Goal: Information Seeking & Learning: Find specific fact

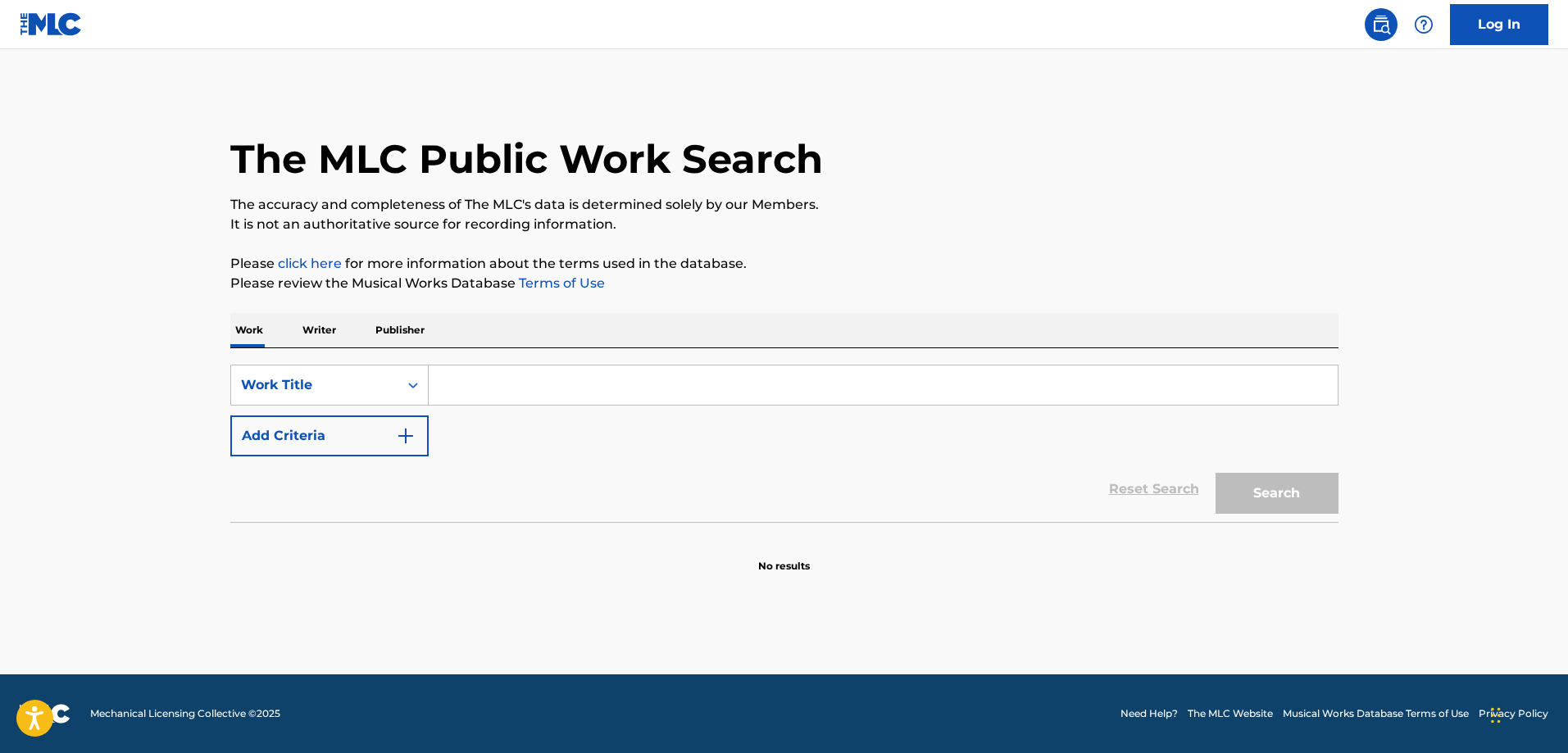
click at [560, 360] on div "SearchWithCriteriac8ba1cd6-daac-4dae-9c60-f42e9c02f474 Work Title Add Criteria …" at bounding box center [784, 435] width 1108 height 174
click at [532, 377] on input "Search Form" at bounding box center [882, 385] width 909 height 39
paste input "Hola Mi Amor"
type input "Hola Mi Amor"
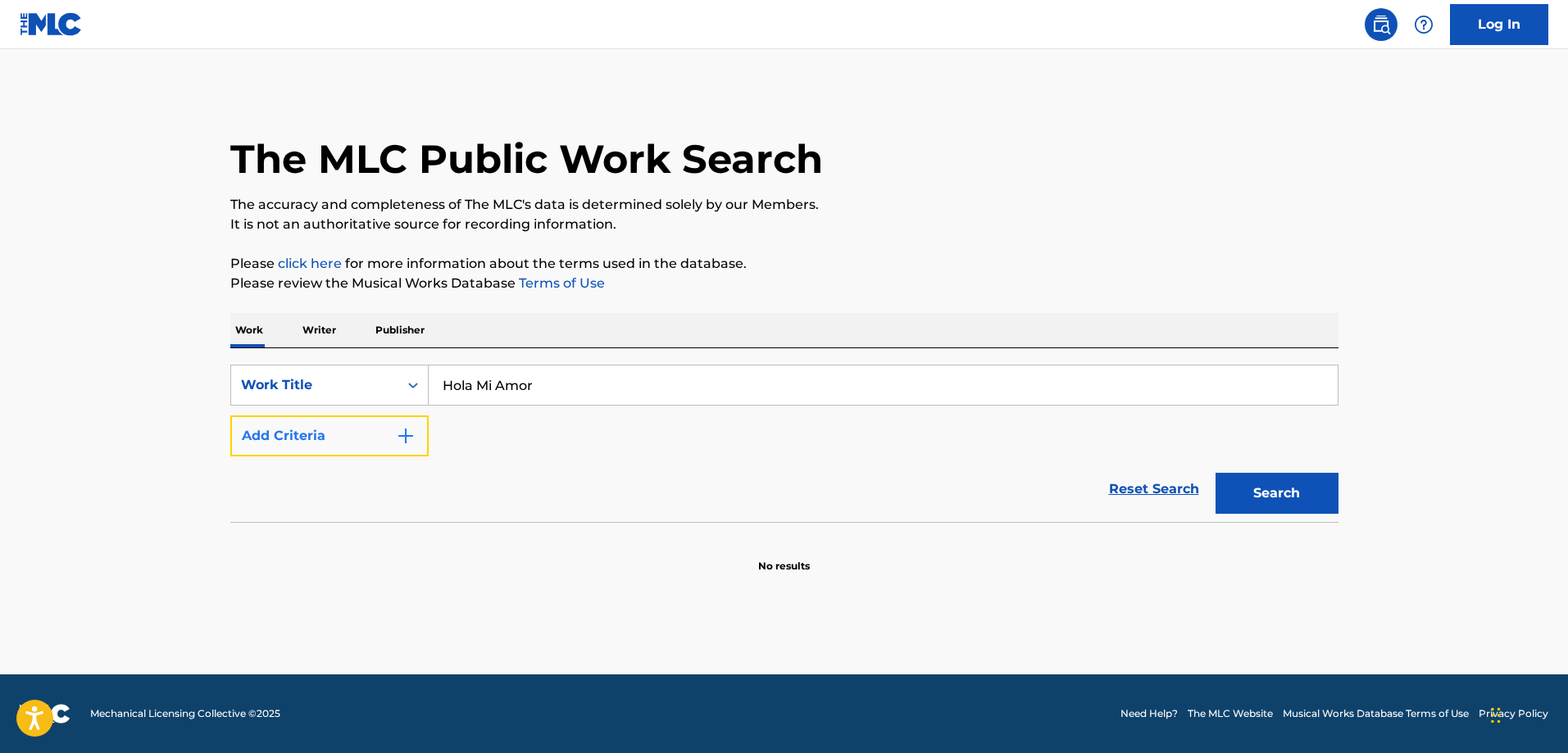
drag, startPoint x: 385, startPoint y: 428, endPoint x: 396, endPoint y: 431, distance: 11.4
click at [388, 429] on button "Add Criteria" at bounding box center [329, 436] width 199 height 41
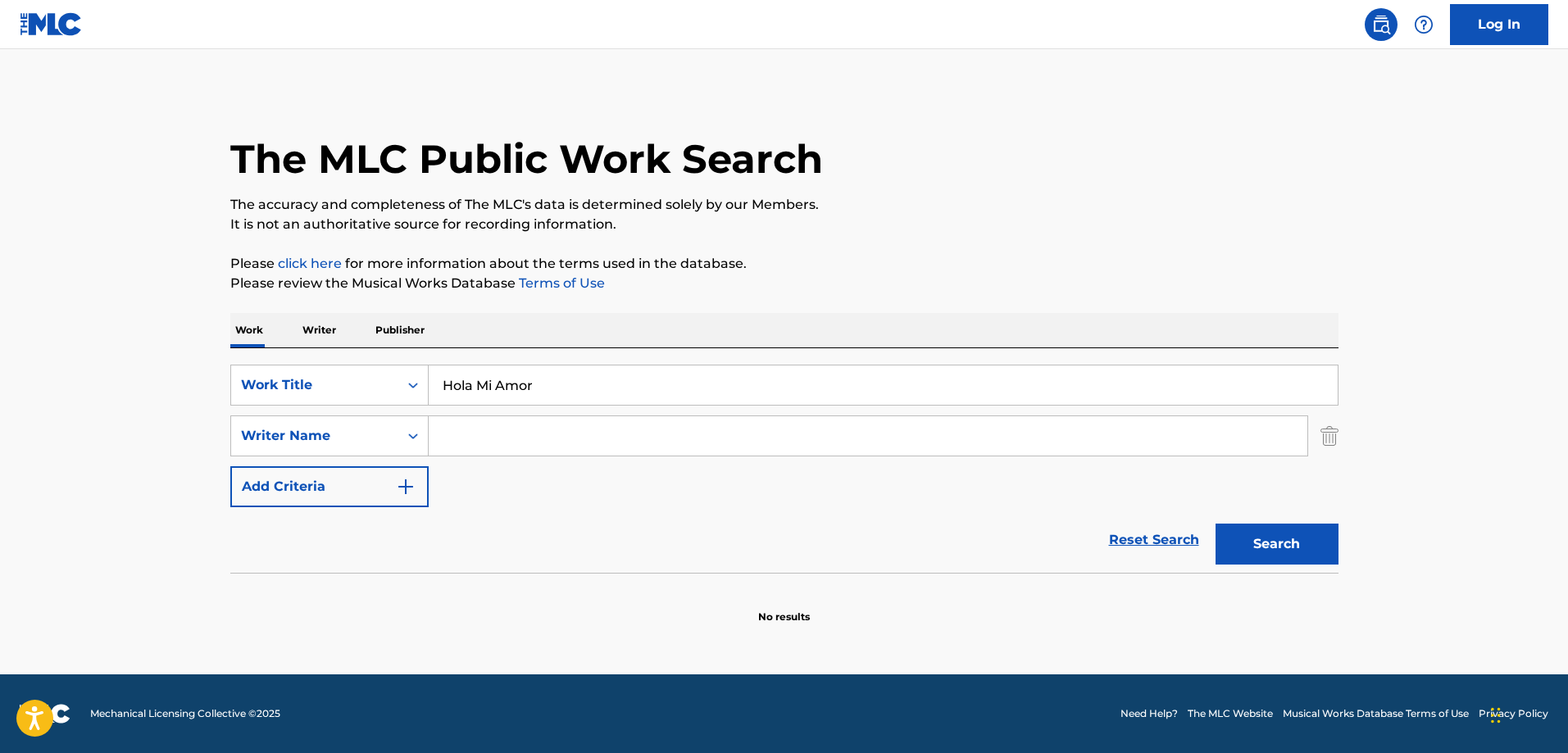
click at [469, 438] on input "Search Form" at bounding box center [867, 436] width 878 height 39
click at [458, 443] on input "[PERSON_NAME]" at bounding box center [867, 436] width 878 height 39
type input "[PERSON_NAME]"
click at [1215, 523] on button "Search" at bounding box center [1276, 544] width 123 height 41
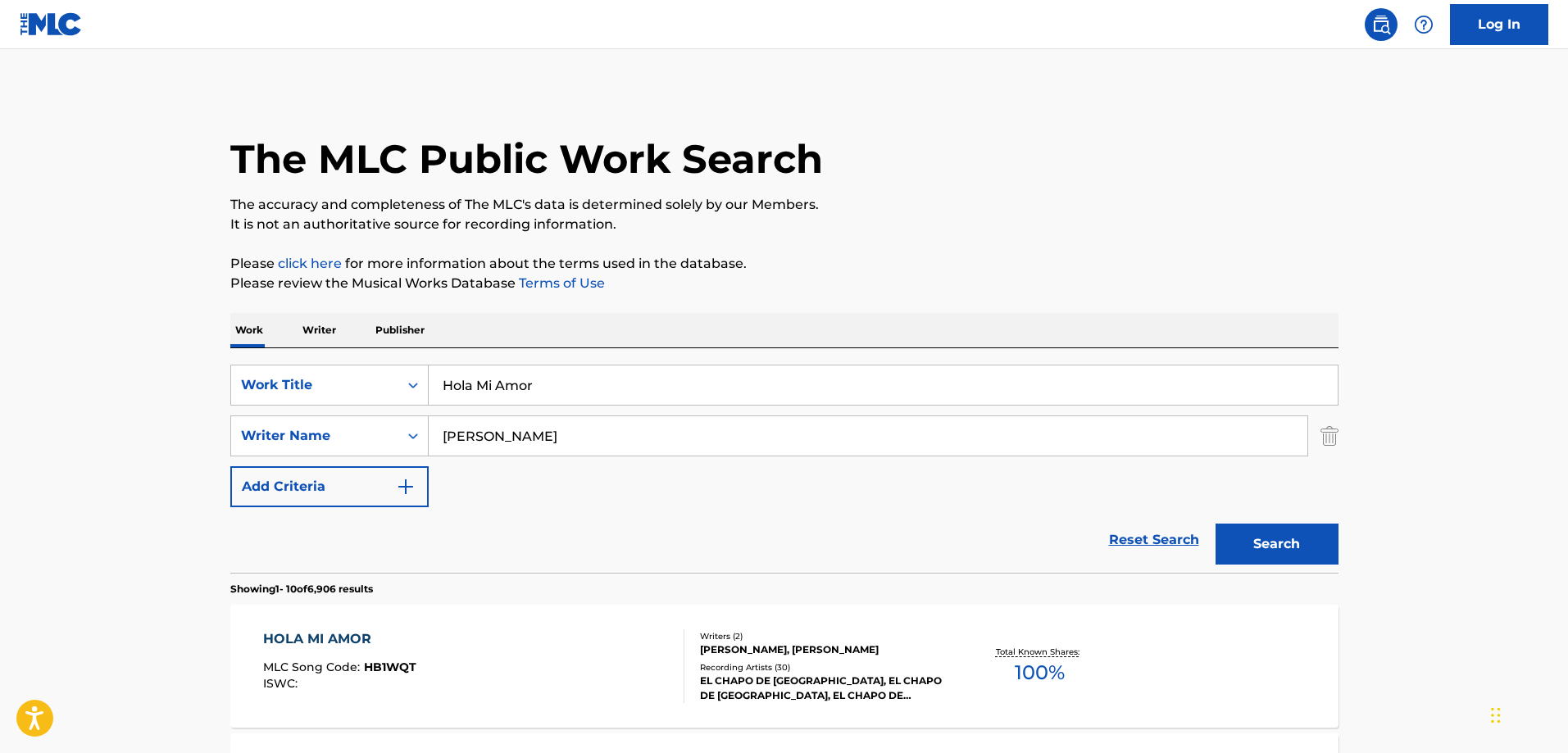
click at [574, 656] on div "HOLA MI AMOR MLC Song Code : HB1WQT ISWC :" at bounding box center [473, 666] width 421 height 74
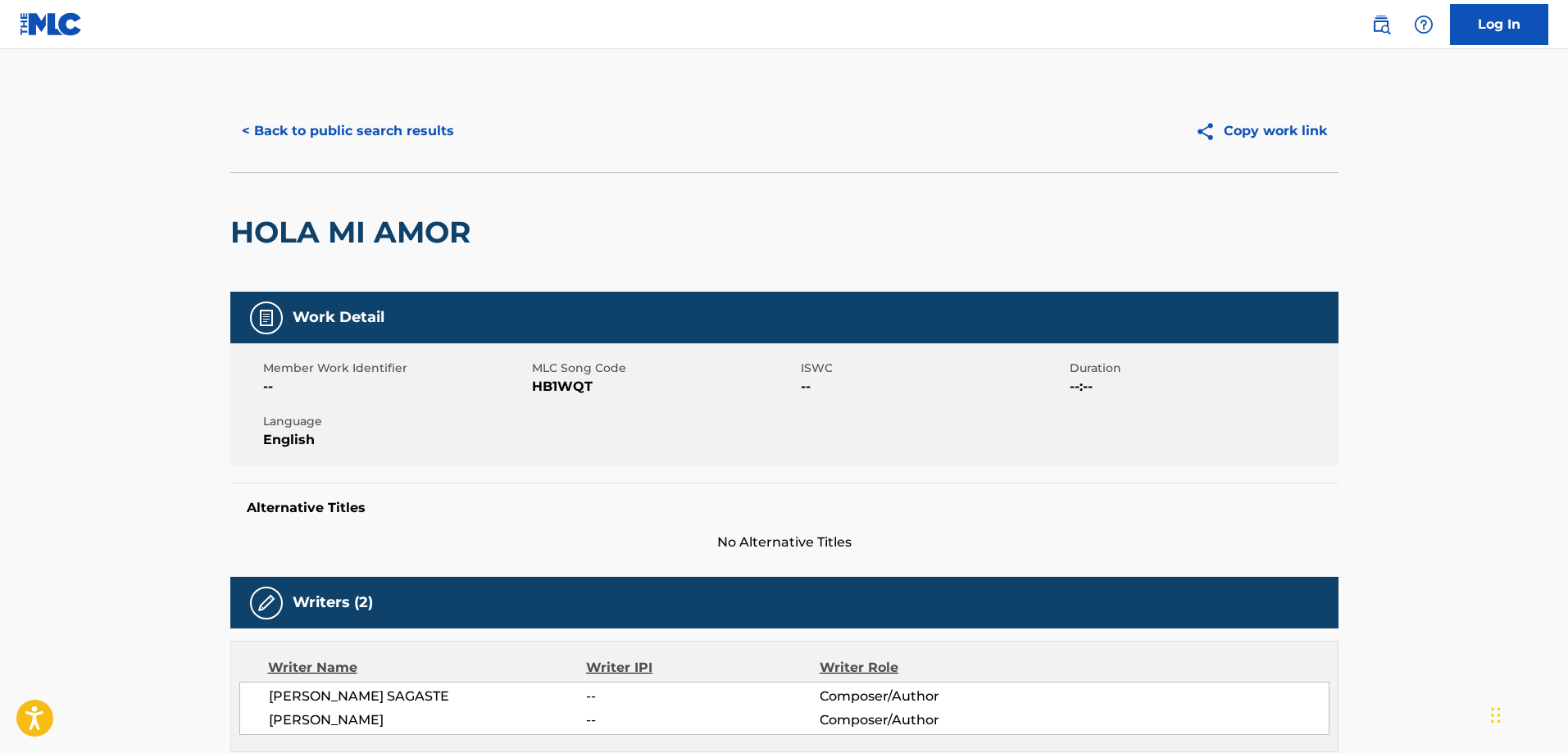
click at [563, 393] on span "HB1WQT" at bounding box center [664, 386] width 265 height 20
copy span "HB1WQT"
click at [311, 721] on span "[PERSON_NAME]" at bounding box center [428, 719] width 318 height 20
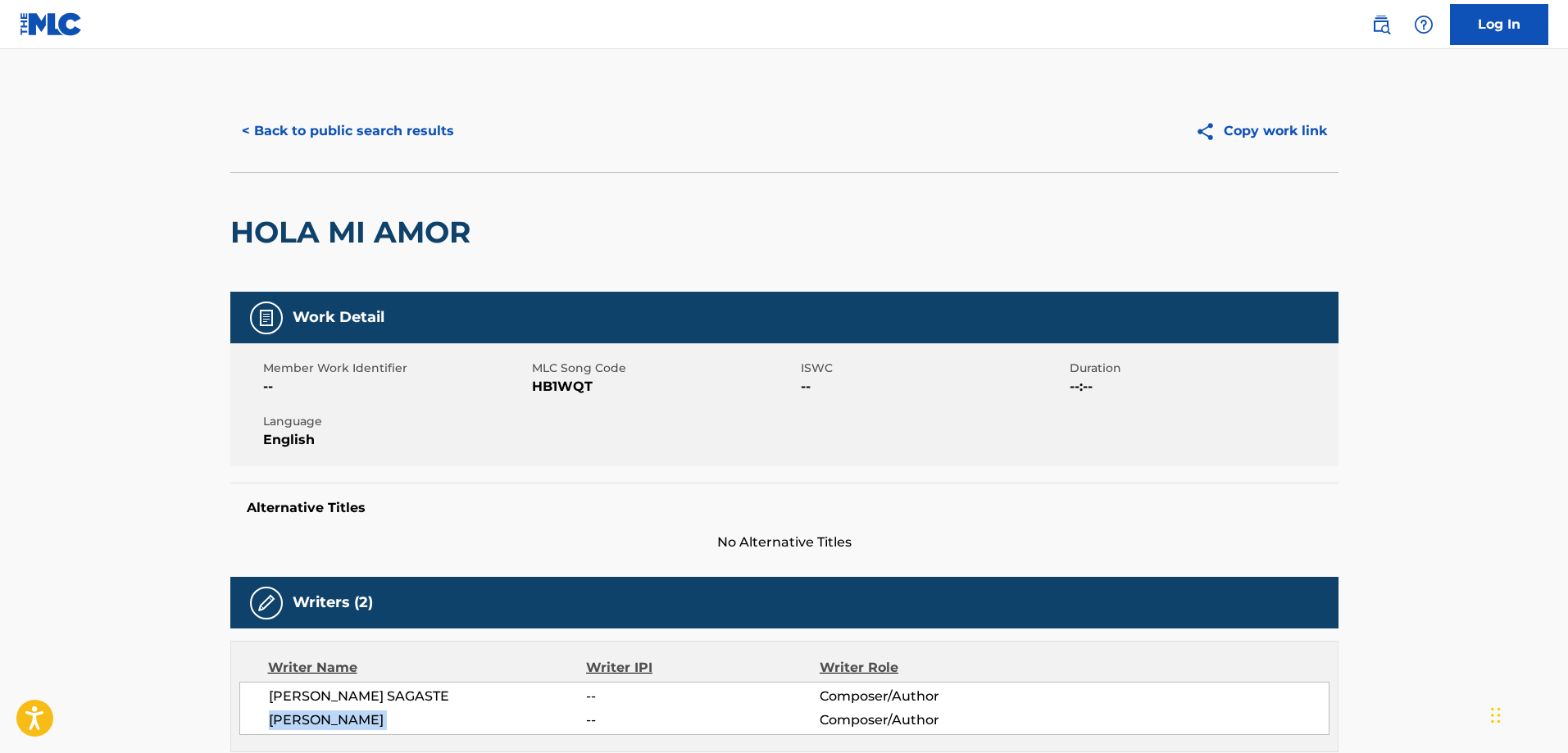
click at [311, 721] on span "[PERSON_NAME]" at bounding box center [428, 719] width 318 height 20
copy div "[PERSON_NAME]"
click at [378, 700] on span "[PERSON_NAME] SAGASTE" at bounding box center [428, 695] width 318 height 20
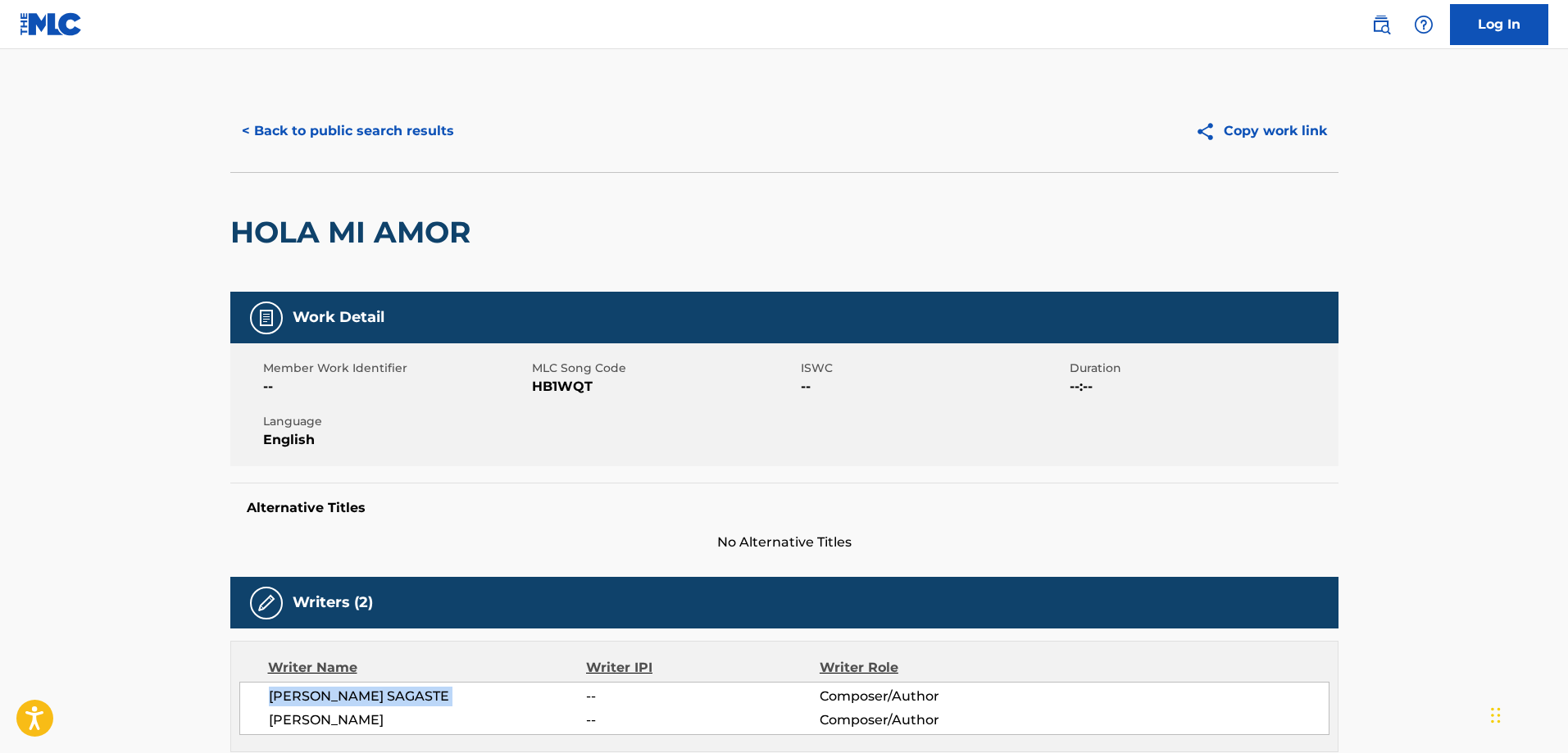
copy div "[PERSON_NAME] SAGASTE"
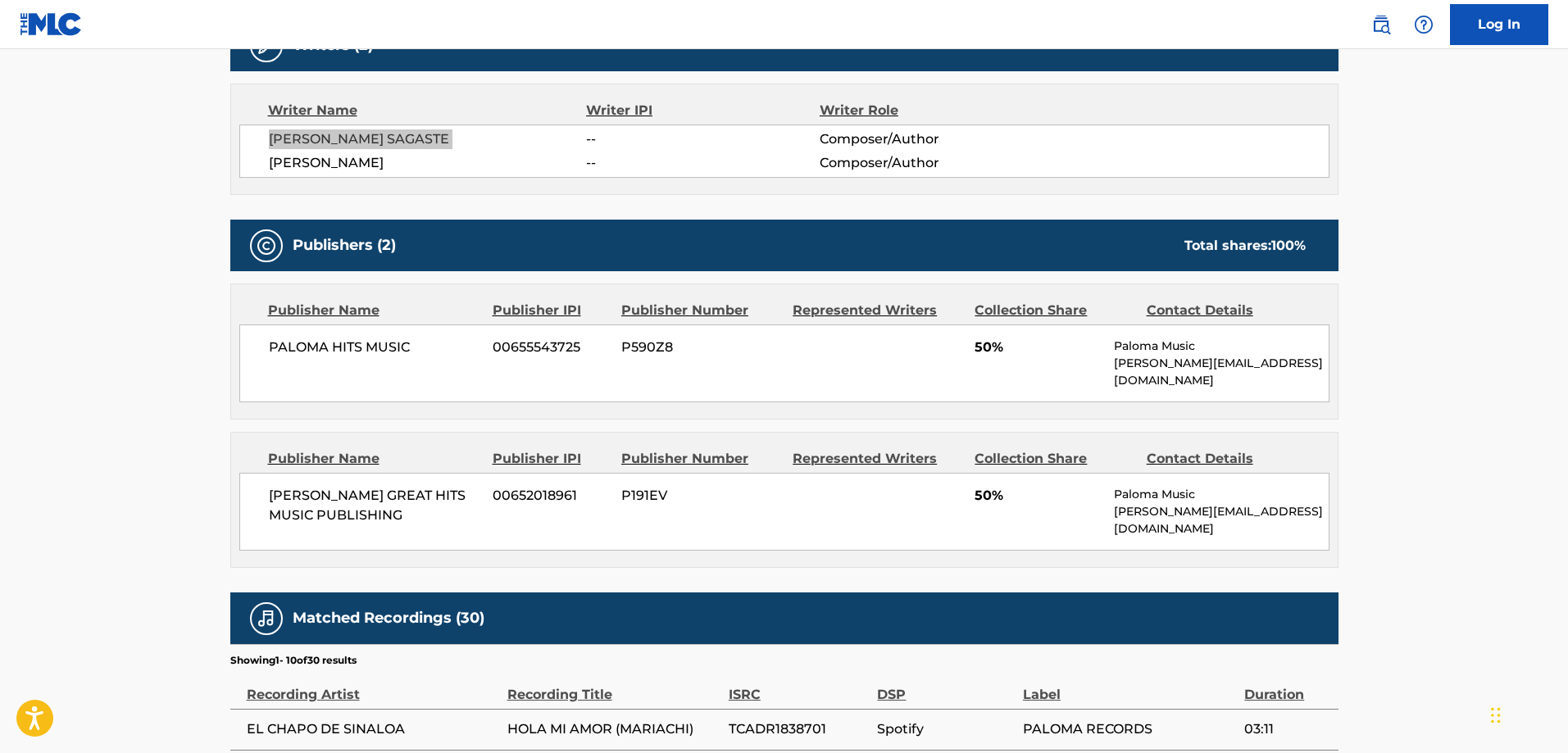
scroll to position [655, 0]
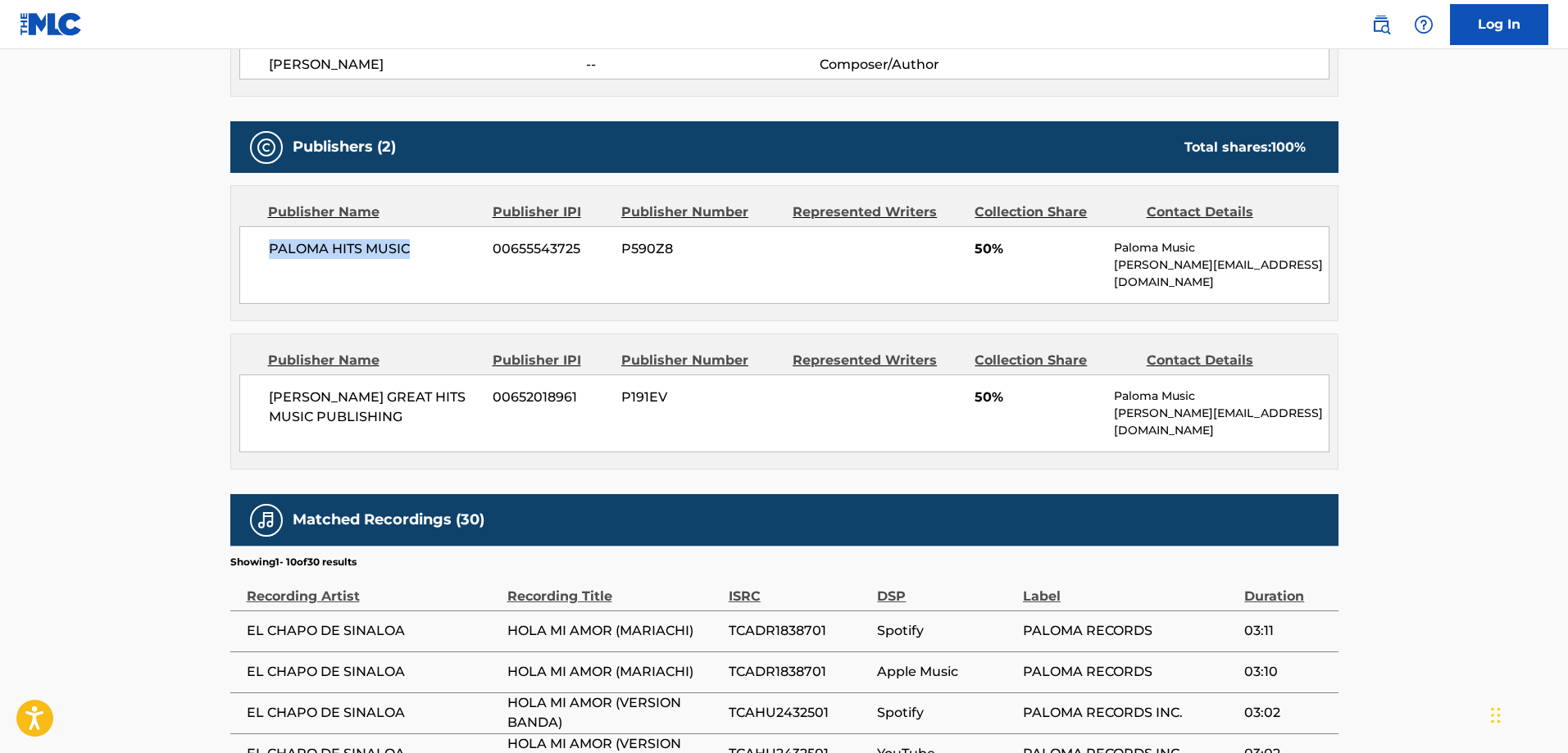
drag, startPoint x: 429, startPoint y: 266, endPoint x: 248, endPoint y: 272, distance: 181.1
click at [248, 272] on div "PALOMA HITS MUSIC 00655543725 P590Z8 50% Paloma Music [PERSON_NAME][EMAIL_ADDRE…" at bounding box center [784, 265] width 1090 height 78
copy span "PALOMA HITS MUSIC"
drag, startPoint x: 470, startPoint y: 408, endPoint x: 421, endPoint y: 426, distance: 52.2
click at [184, 381] on main "< Back to public search results Copy work link HOLA MI AMOR Work Detail Member …" at bounding box center [784, 249] width 1568 height 1711
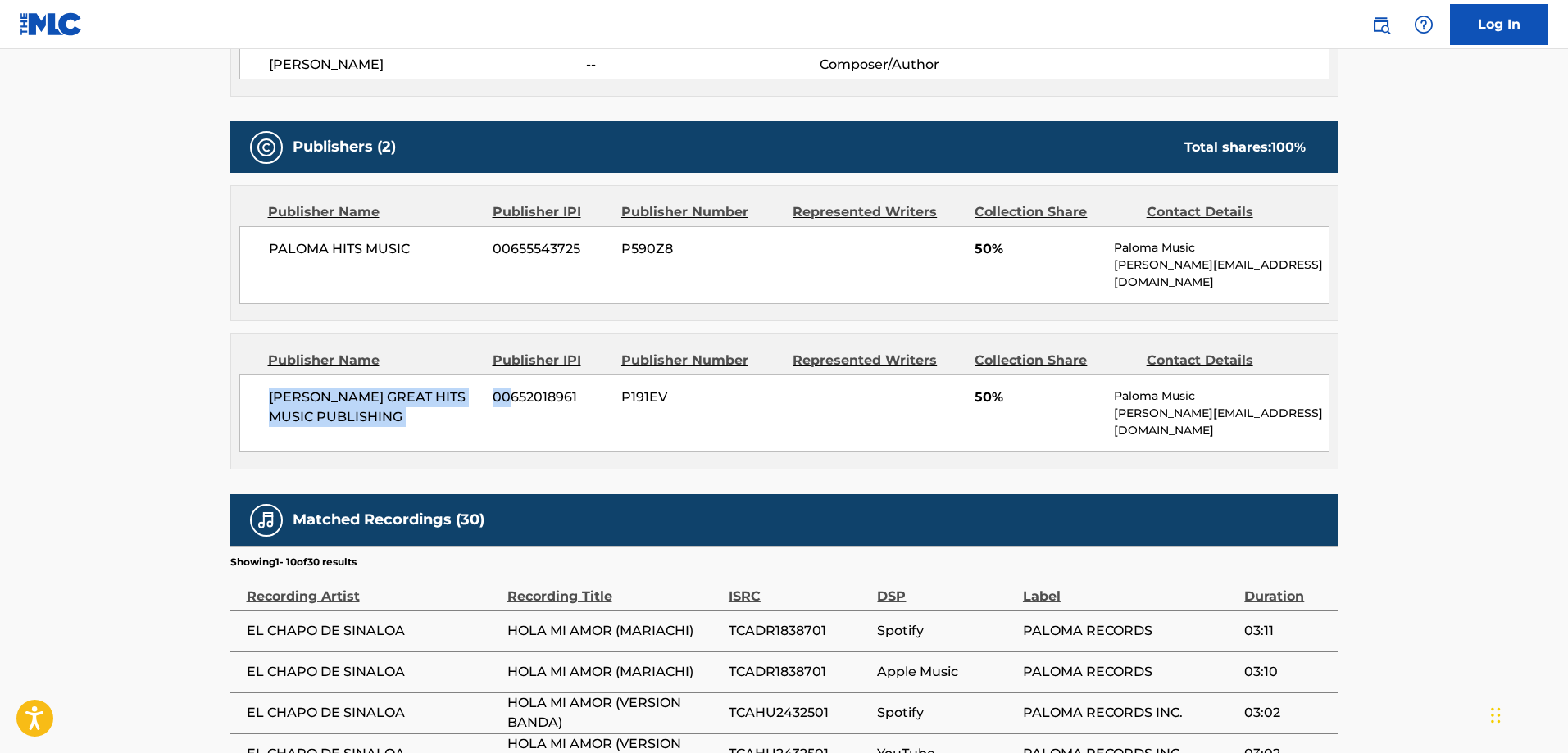
drag, startPoint x: 421, startPoint y: 426, endPoint x: 393, endPoint y: 415, distance: 30.1
click at [421, 426] on div "Publisher Name Publisher IPI Publisher Number Represented Writers Collection Sh…" at bounding box center [784, 401] width 1106 height 134
click at [368, 402] on span "[PERSON_NAME] GREAT HITS MUSIC PUBLISHING" at bounding box center [375, 407] width 212 height 39
click at [389, 397] on span "[PERSON_NAME] GREAT HITS MUSIC PUBLISHING" at bounding box center [375, 407] width 212 height 39
click at [388, 397] on span "[PERSON_NAME] GREAT HITS MUSIC PUBLISHING" at bounding box center [375, 407] width 212 height 39
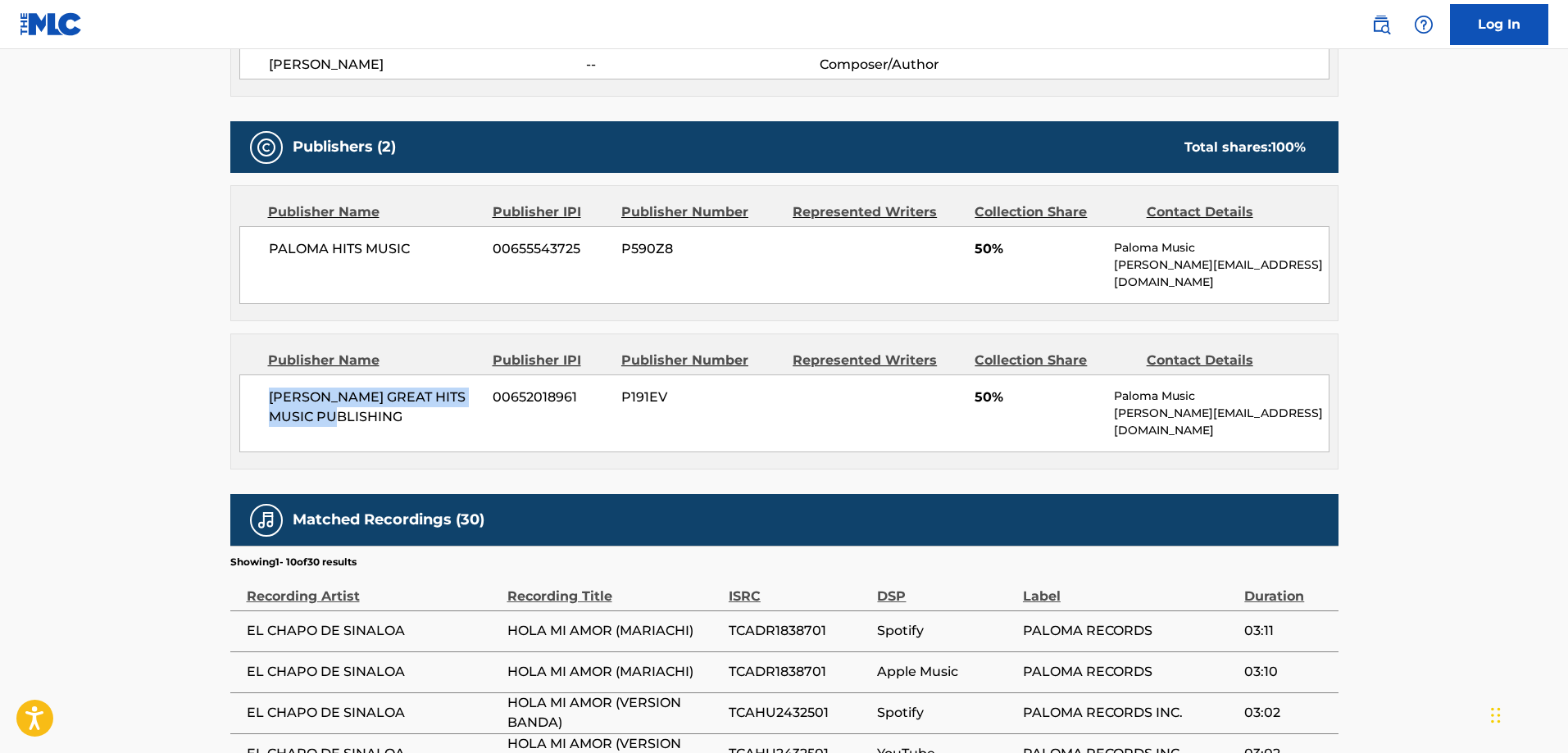
drag, startPoint x: 345, startPoint y: 404, endPoint x: 252, endPoint y: 386, distance: 94.7
click at [244, 385] on div "PALOMA GREAT HITS MUSIC PUBLISHING 00652018961 P191EV 50% Paloma Music [PERSON_…" at bounding box center [784, 413] width 1090 height 78
drag, startPoint x: 356, startPoint y: 402, endPoint x: 249, endPoint y: 377, distance: 109.9
click at [249, 377] on div "PALOMA GREAT HITS MUSIC PUBLISHING 00652018961 P191EV 50% Paloma Music [PERSON_…" at bounding box center [784, 413] width 1090 height 78
copy span "[PERSON_NAME] GREAT HITS MUSIC PUBLISHING"
